Goal: Information Seeking & Learning: Learn about a topic

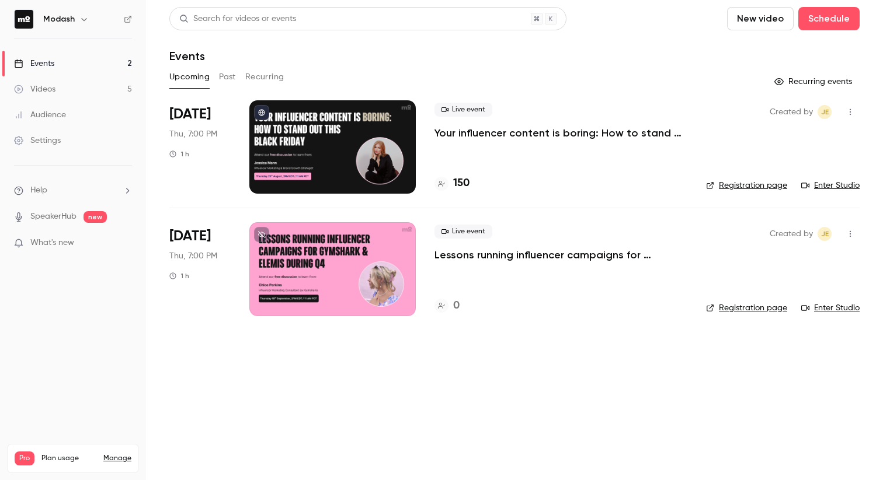
click at [87, 61] on link "Events 2" at bounding box center [73, 64] width 146 height 26
click at [459, 187] on h4 "151" at bounding box center [459, 184] width 13 height 16
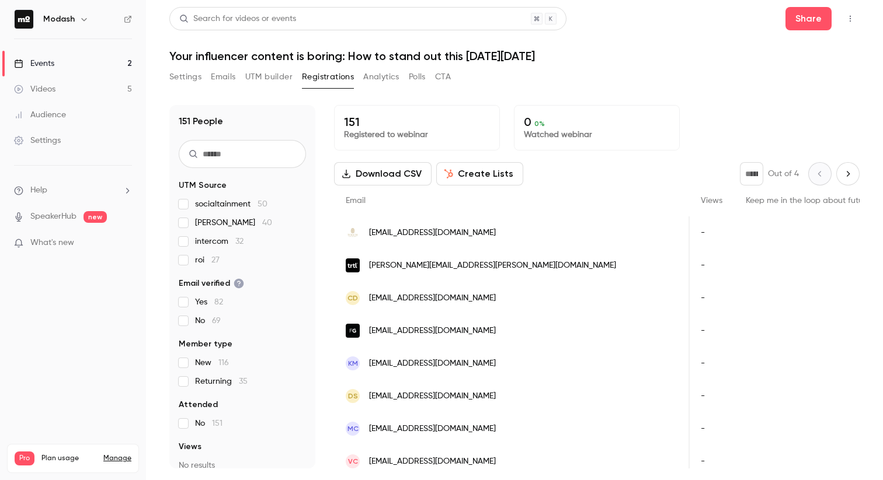
scroll to position [0, 339]
